Goal: Task Accomplishment & Management: Use online tool/utility

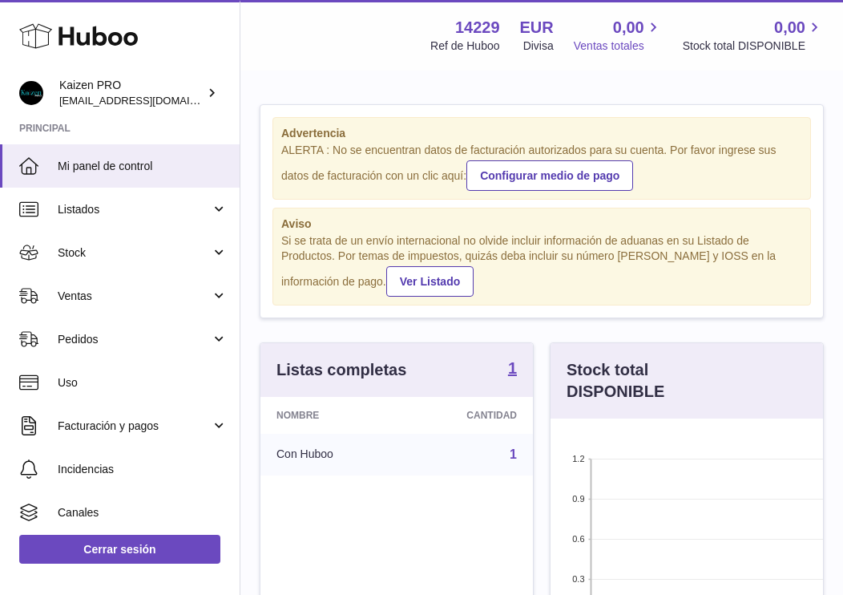
scroll to position [250, 273]
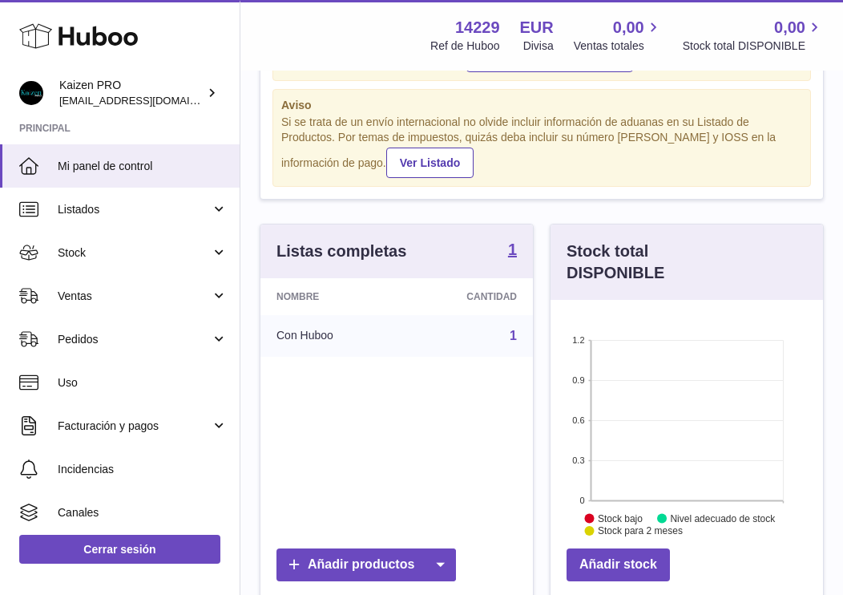
scroll to position [122, 0]
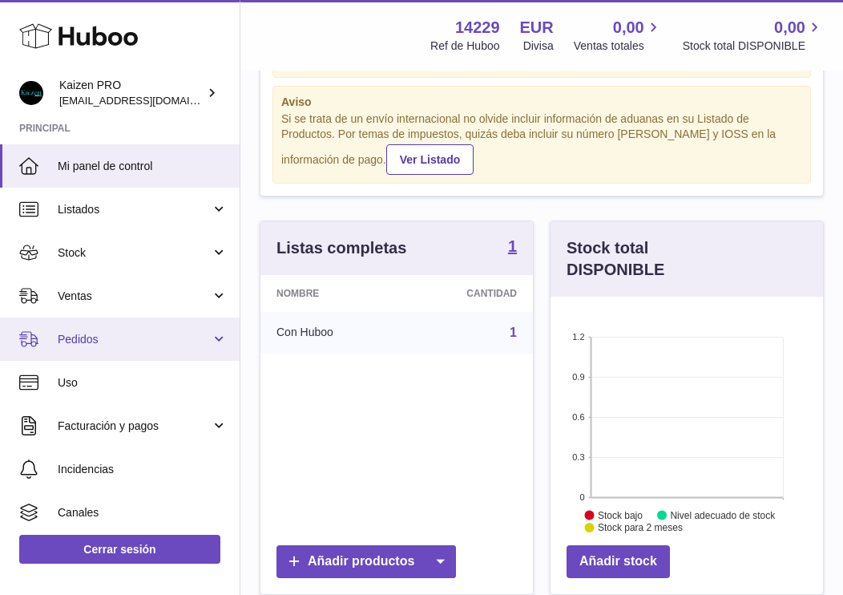
click at [115, 350] on link "Pedidos" at bounding box center [120, 339] width 240 height 43
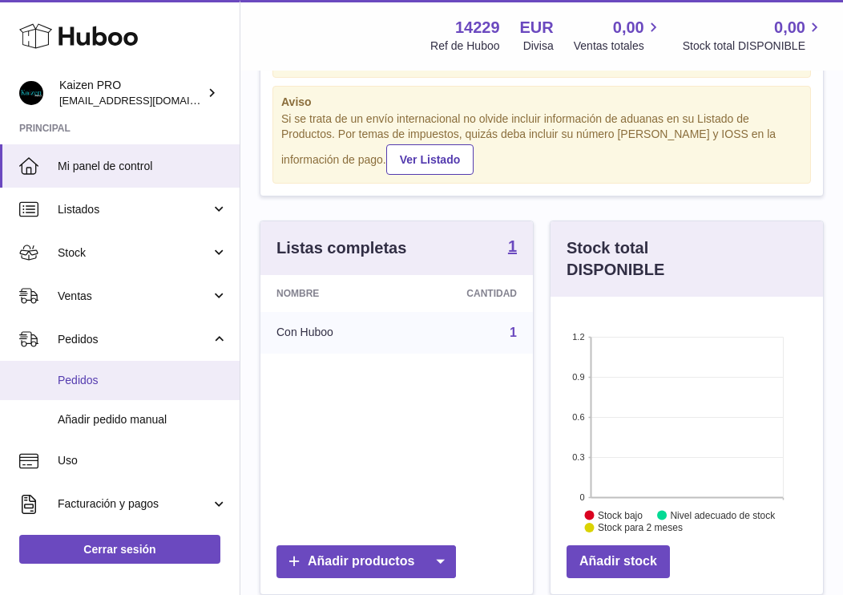
click at [97, 379] on span "Pedidos" at bounding box center [143, 380] width 170 height 15
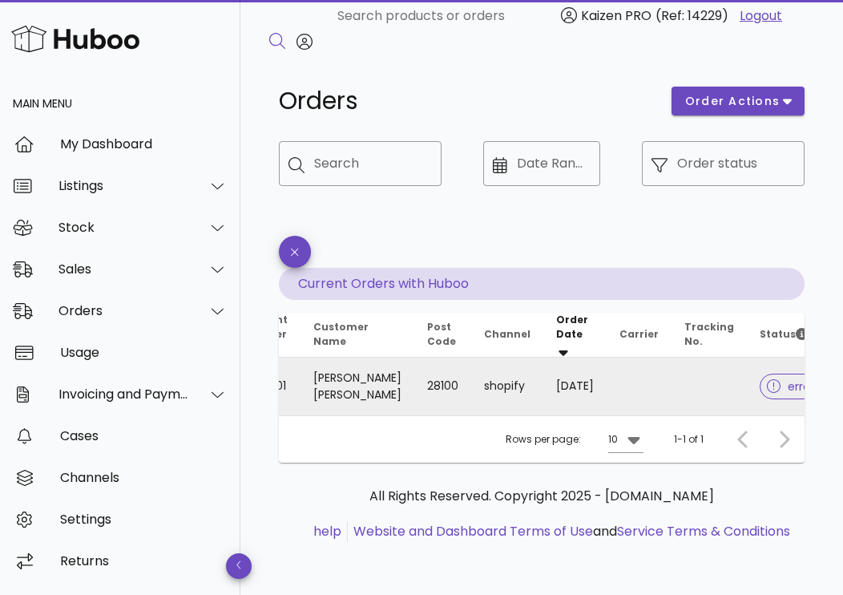
scroll to position [0, 87]
click at [768, 386] on div at bounding box center [778, 386] width 21 height 16
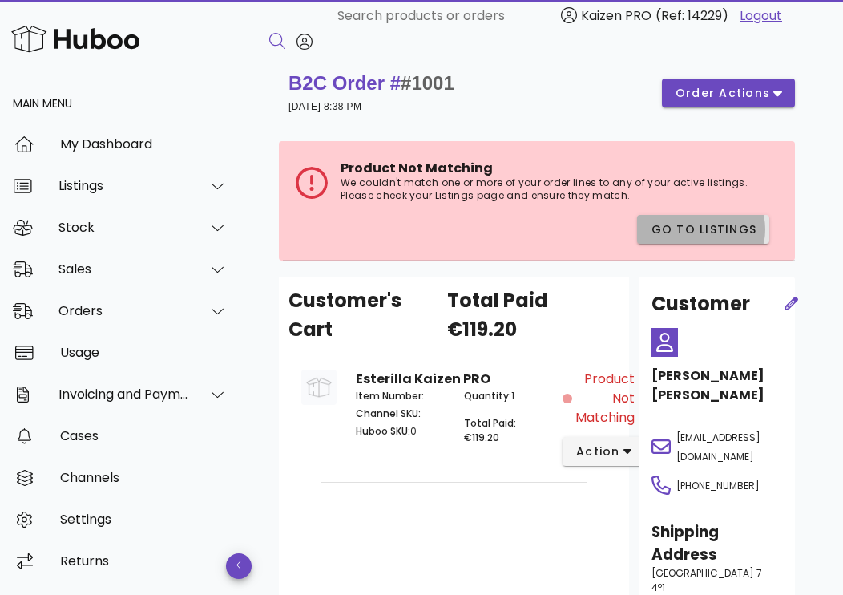
click at [683, 229] on span "Go to Listings" at bounding box center [703, 229] width 107 height 17
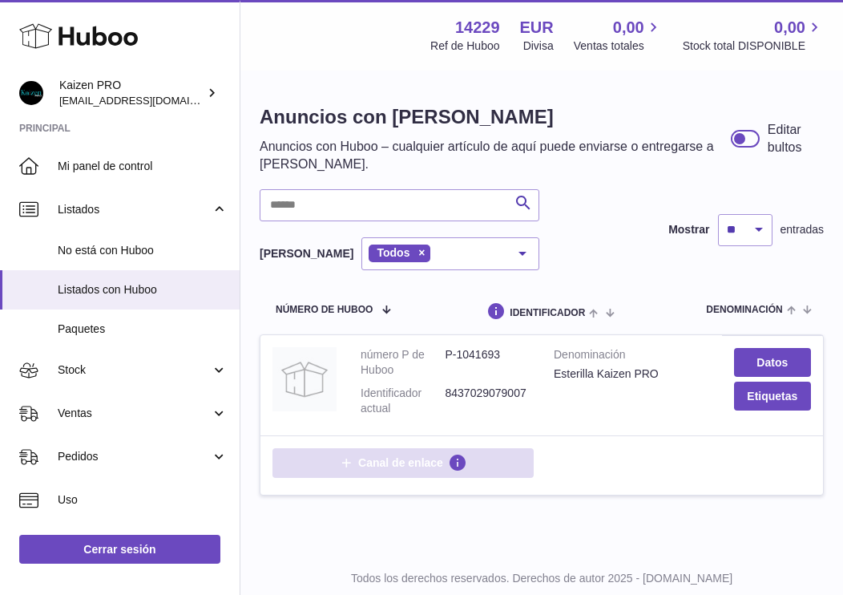
click at [392, 463] on span "Canal de enlace" at bounding box center [400, 462] width 85 height 14
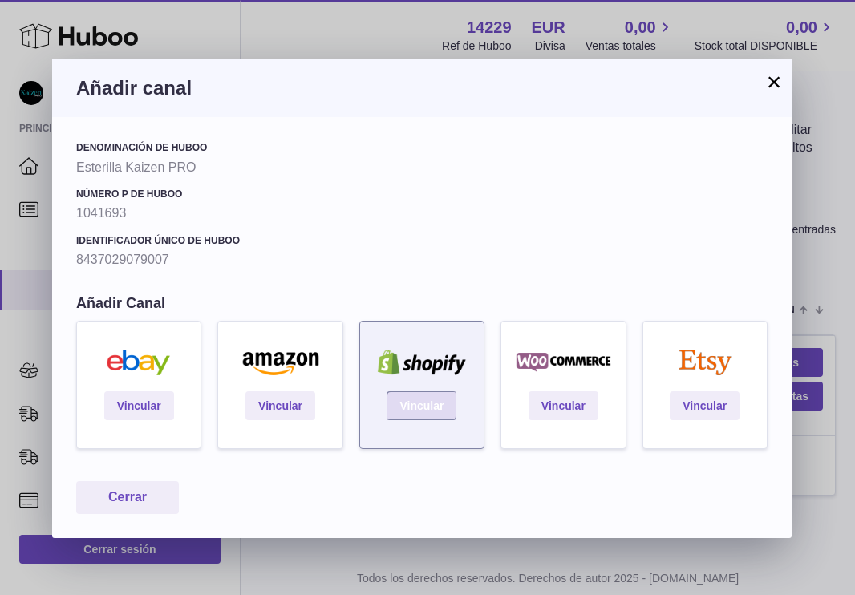
click at [410, 404] on link "Vincular" at bounding box center [421, 405] width 70 height 29
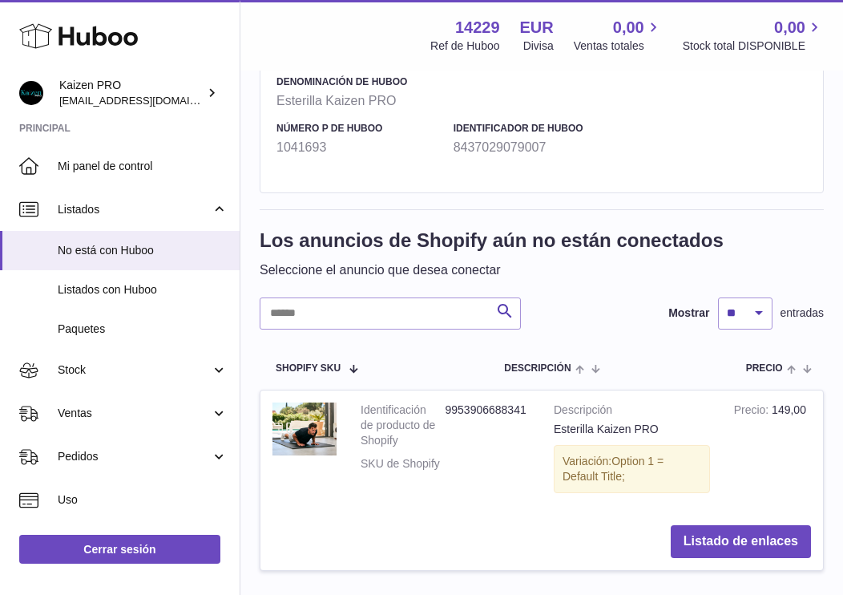
scroll to position [301, 0]
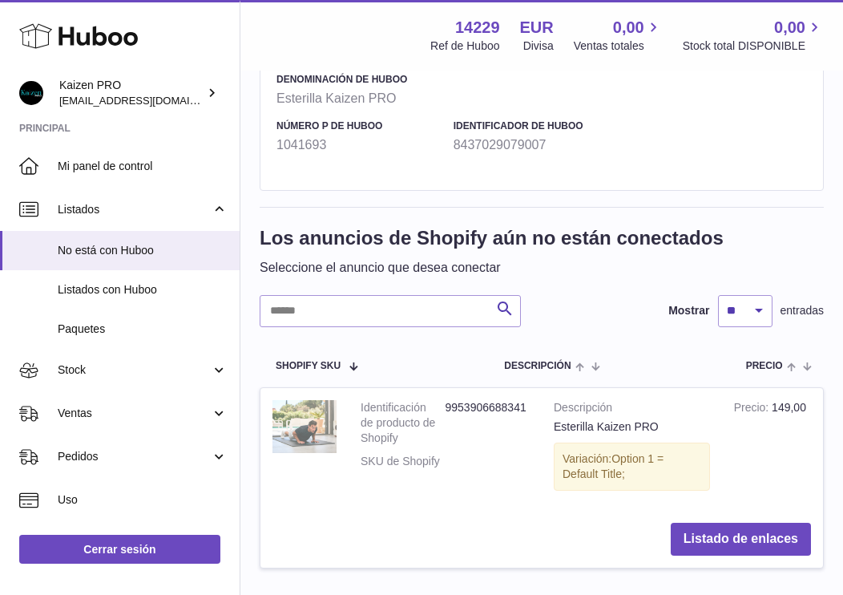
click at [313, 419] on img at bounding box center [305, 426] width 64 height 52
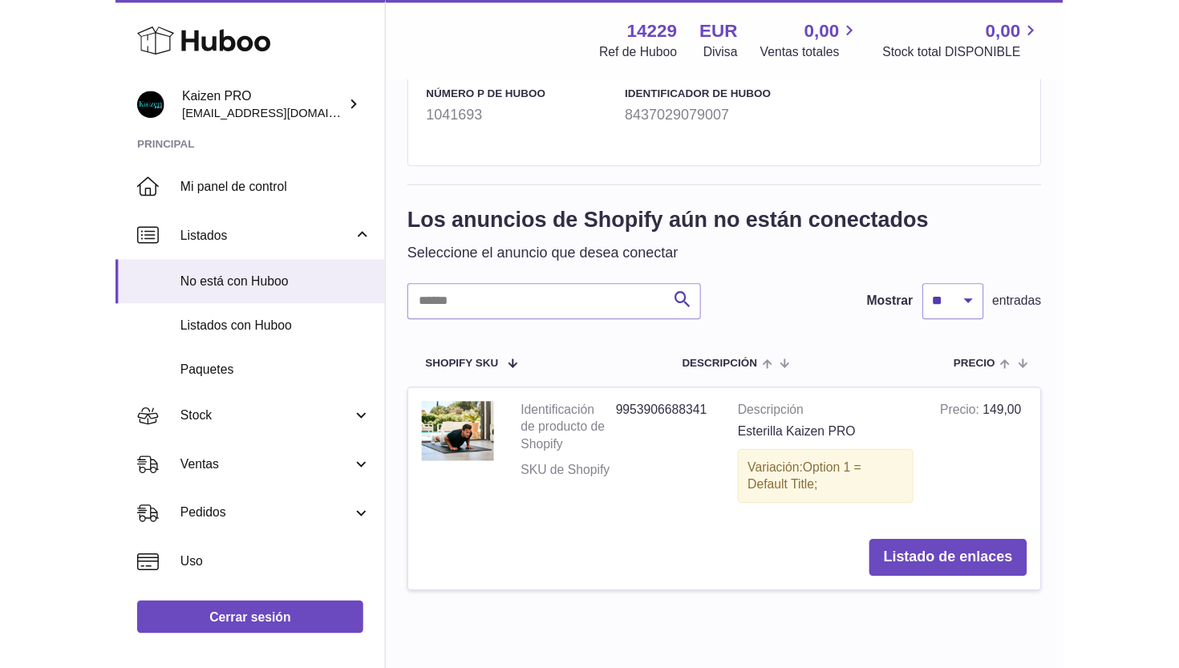
scroll to position [147, 0]
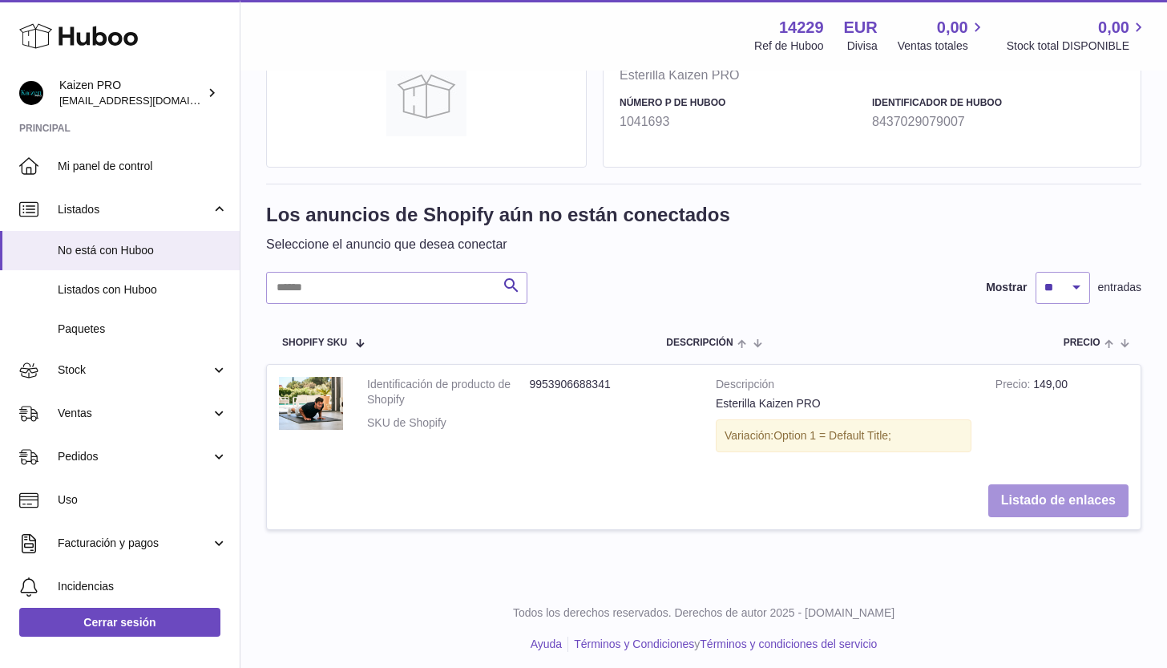
click at [843, 501] on button "Listado de enlaces" at bounding box center [1059, 500] width 140 height 33
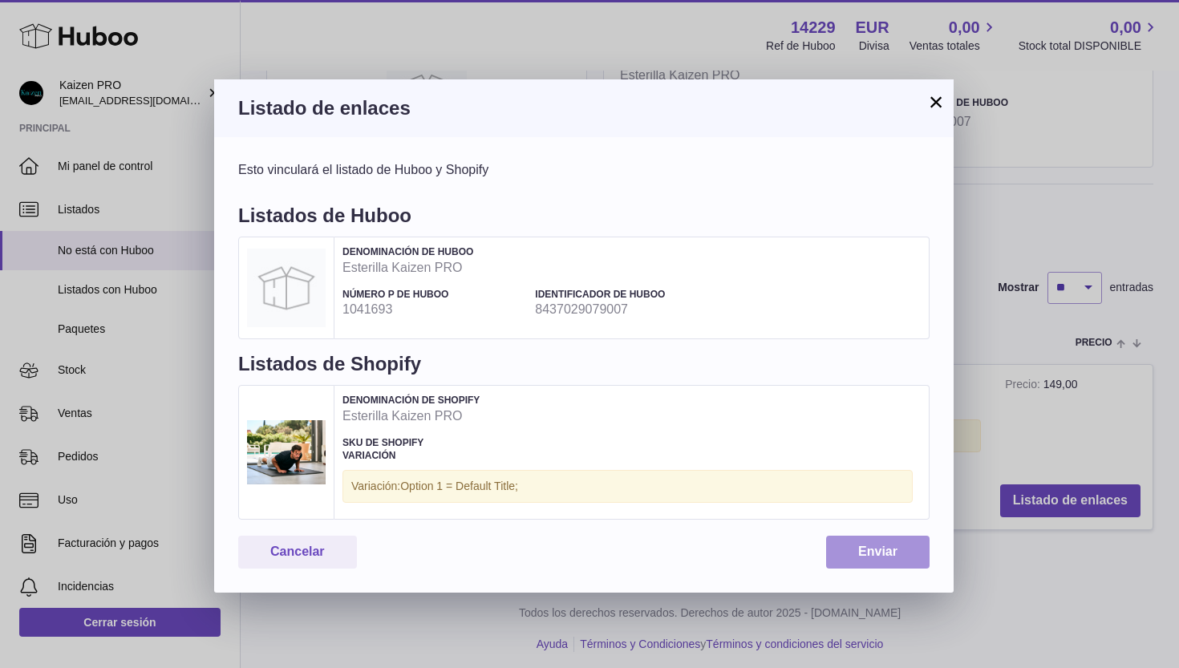
click at [843, 552] on button "Enviar" at bounding box center [877, 552] width 103 height 33
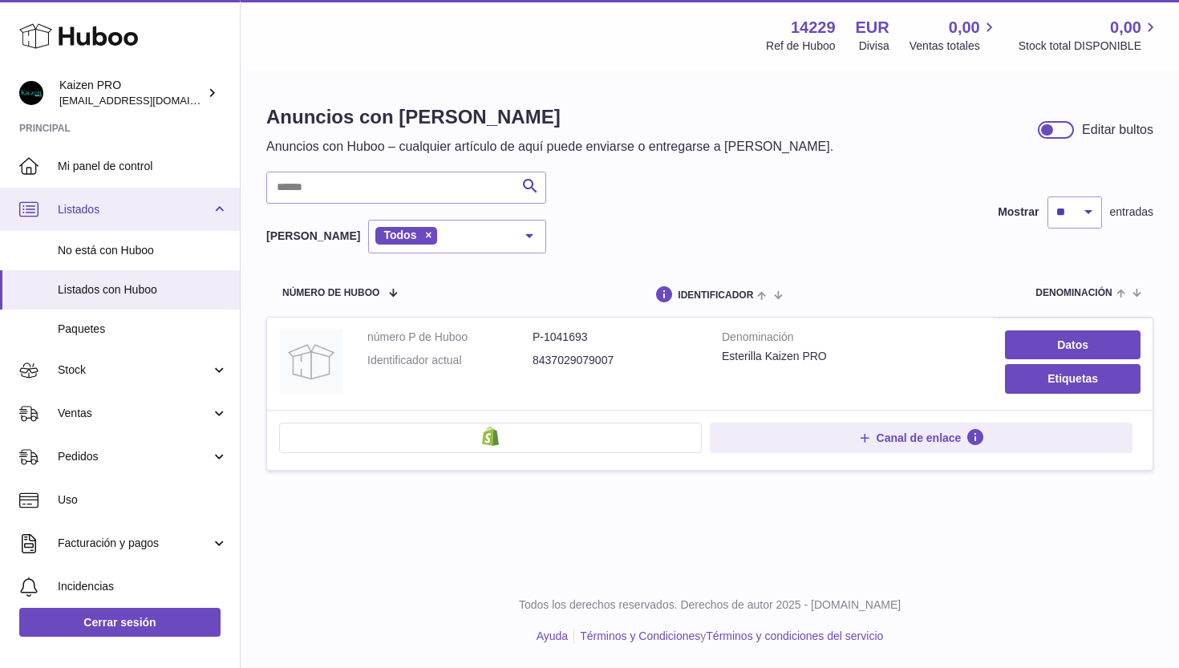
click at [78, 212] on span "Listados" at bounding box center [134, 209] width 153 height 15
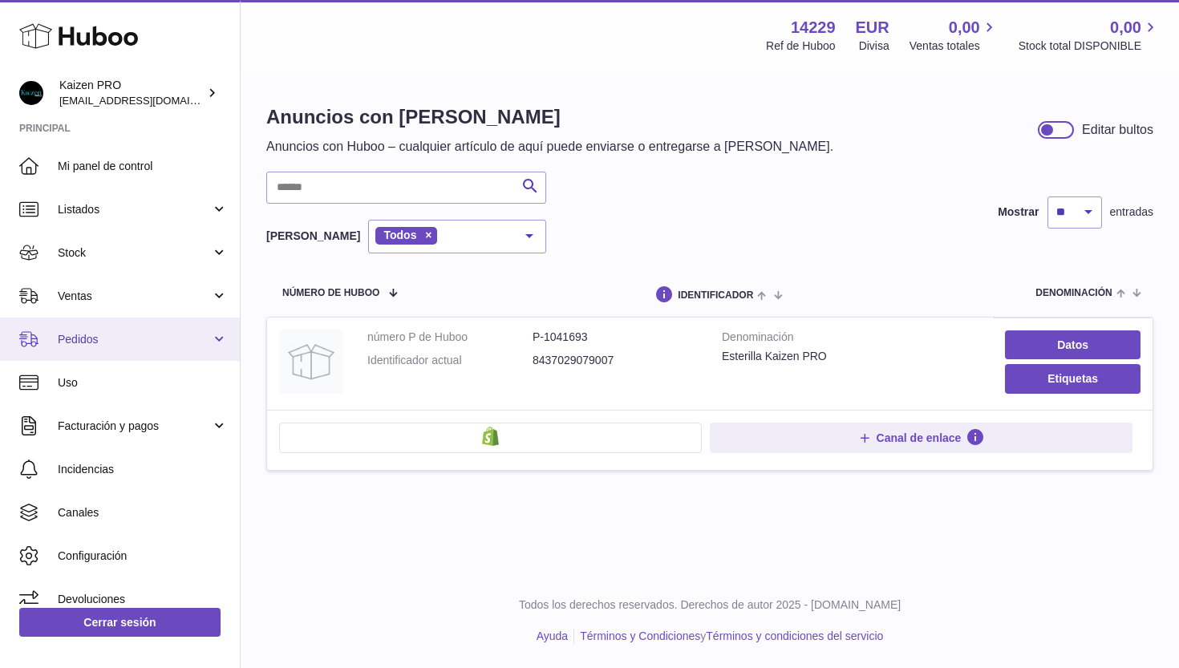
click at [87, 334] on span "Pedidos" at bounding box center [134, 339] width 153 height 15
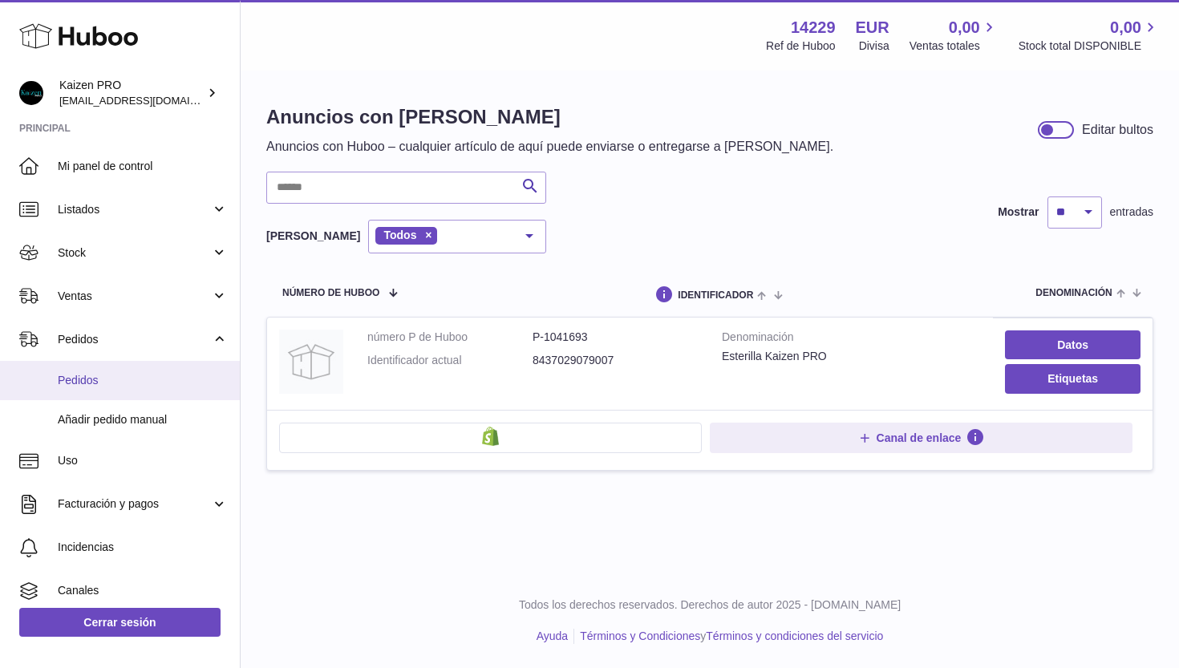
click at [88, 378] on span "Pedidos" at bounding box center [143, 380] width 170 height 15
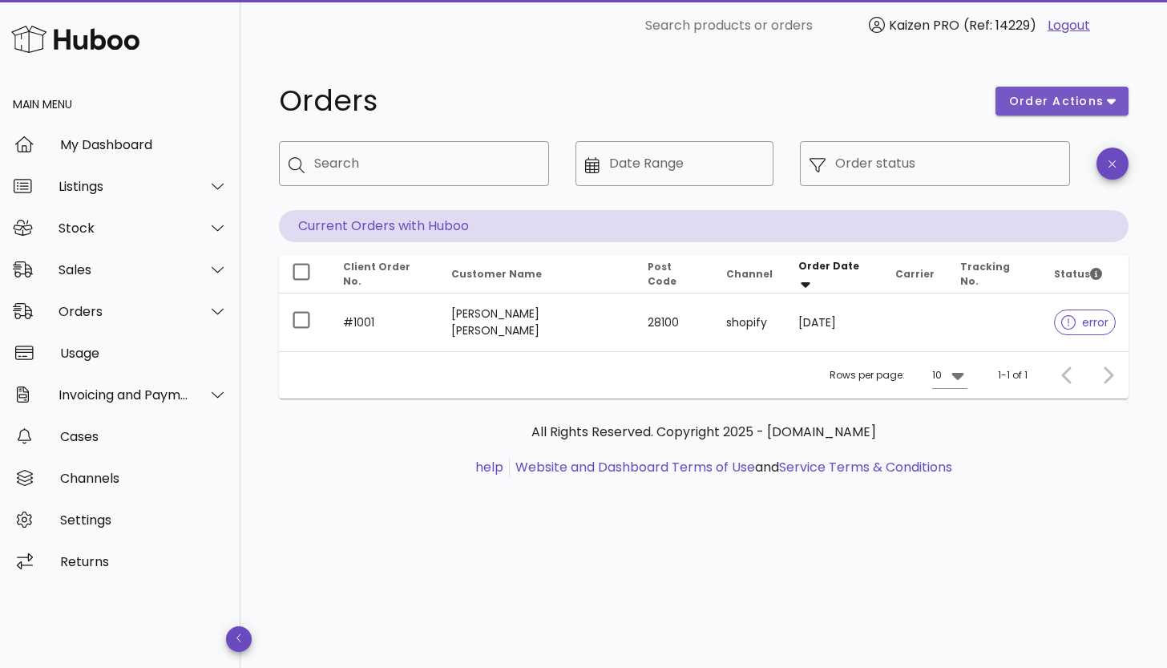
click at [1098, 105] on span "order actions" at bounding box center [1057, 101] width 96 height 17
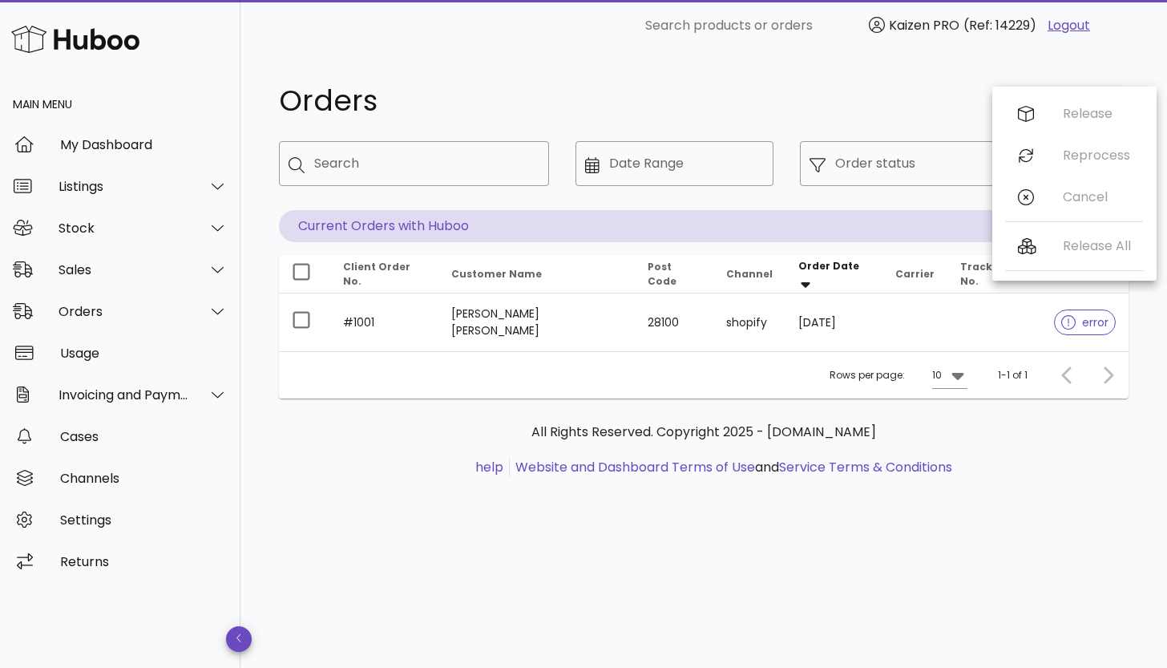
click at [931, 110] on h1 "Orders" at bounding box center [628, 101] width 698 height 29
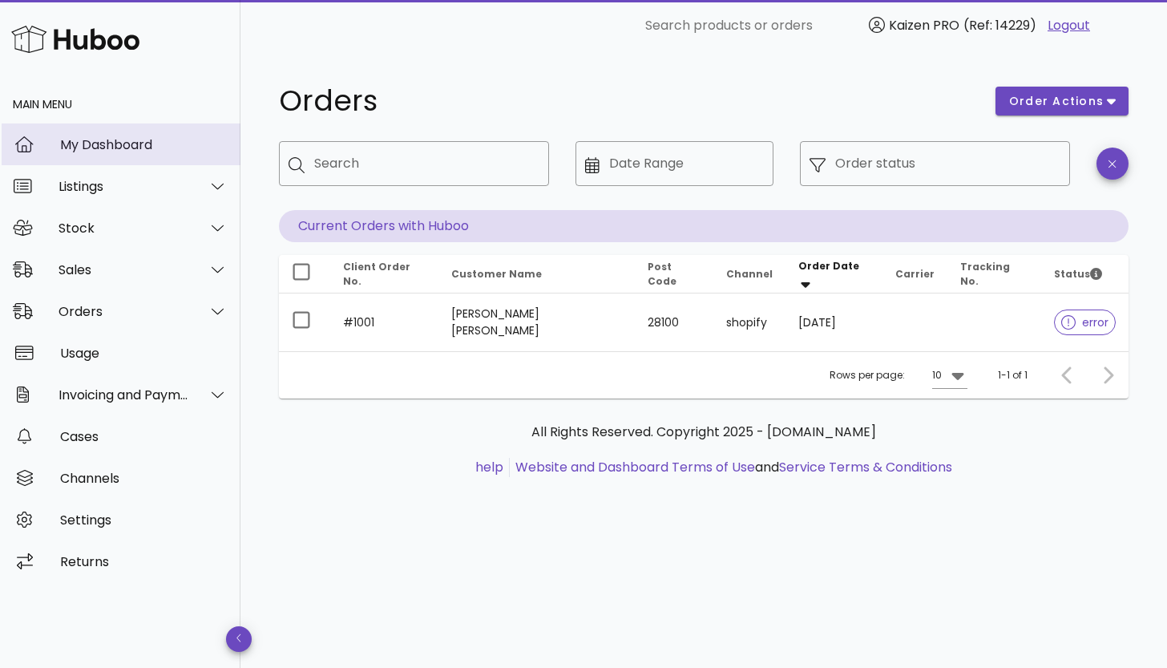
click at [87, 148] on div "My Dashboard" at bounding box center [144, 144] width 168 height 15
